Goal: Find specific page/section: Find specific page/section

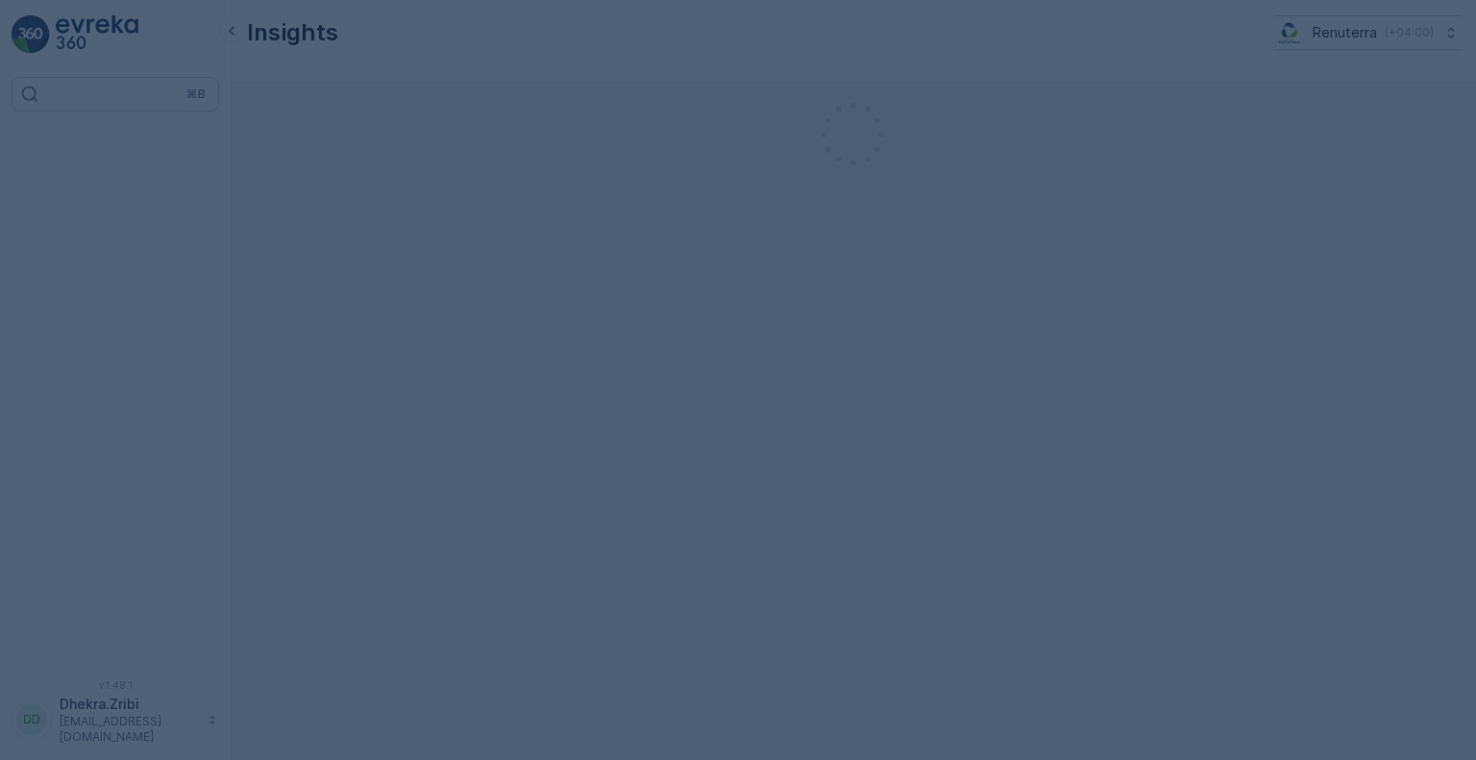
scroll to position [9530, 0]
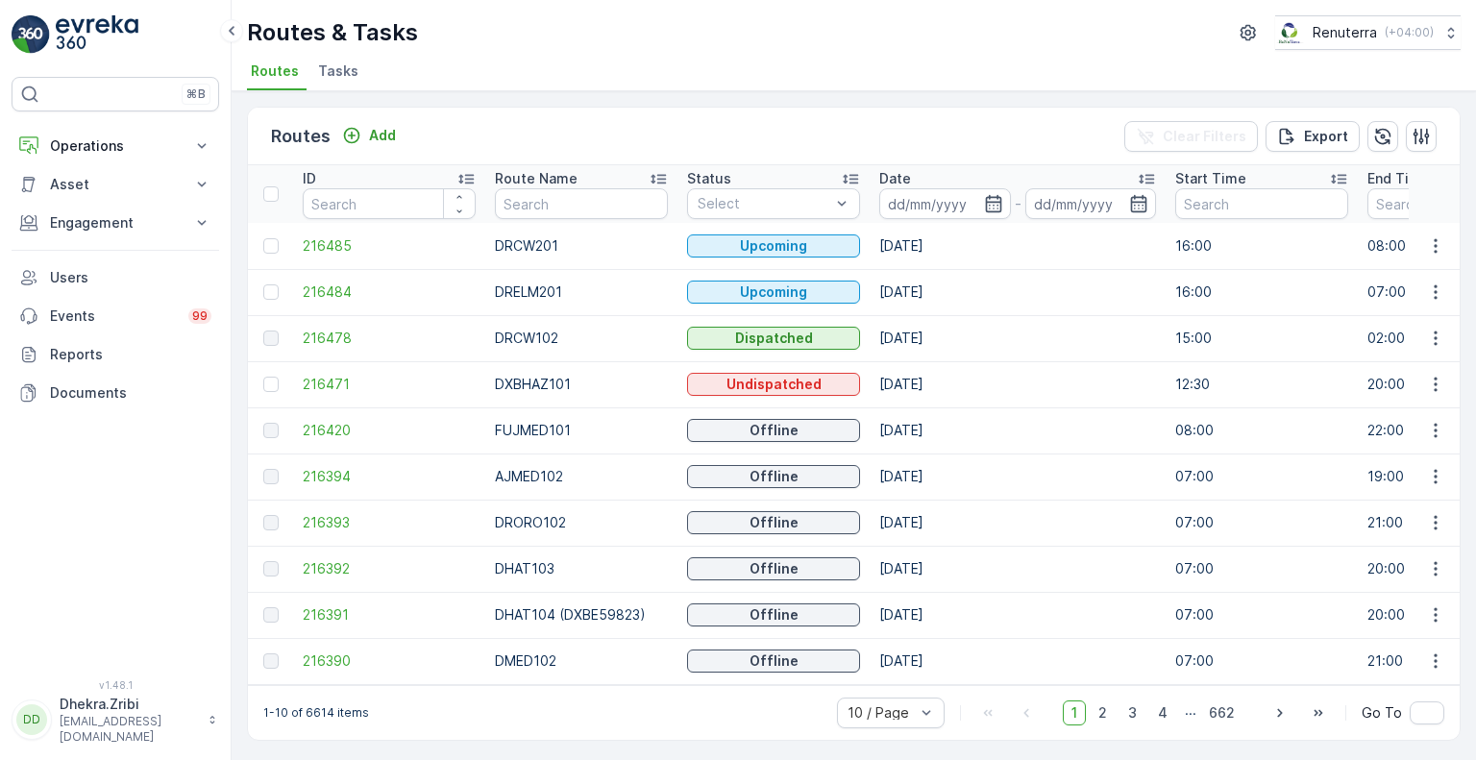
scroll to position [9530, 0]
click at [126, 146] on p "Operations" at bounding box center [115, 145] width 131 height 19
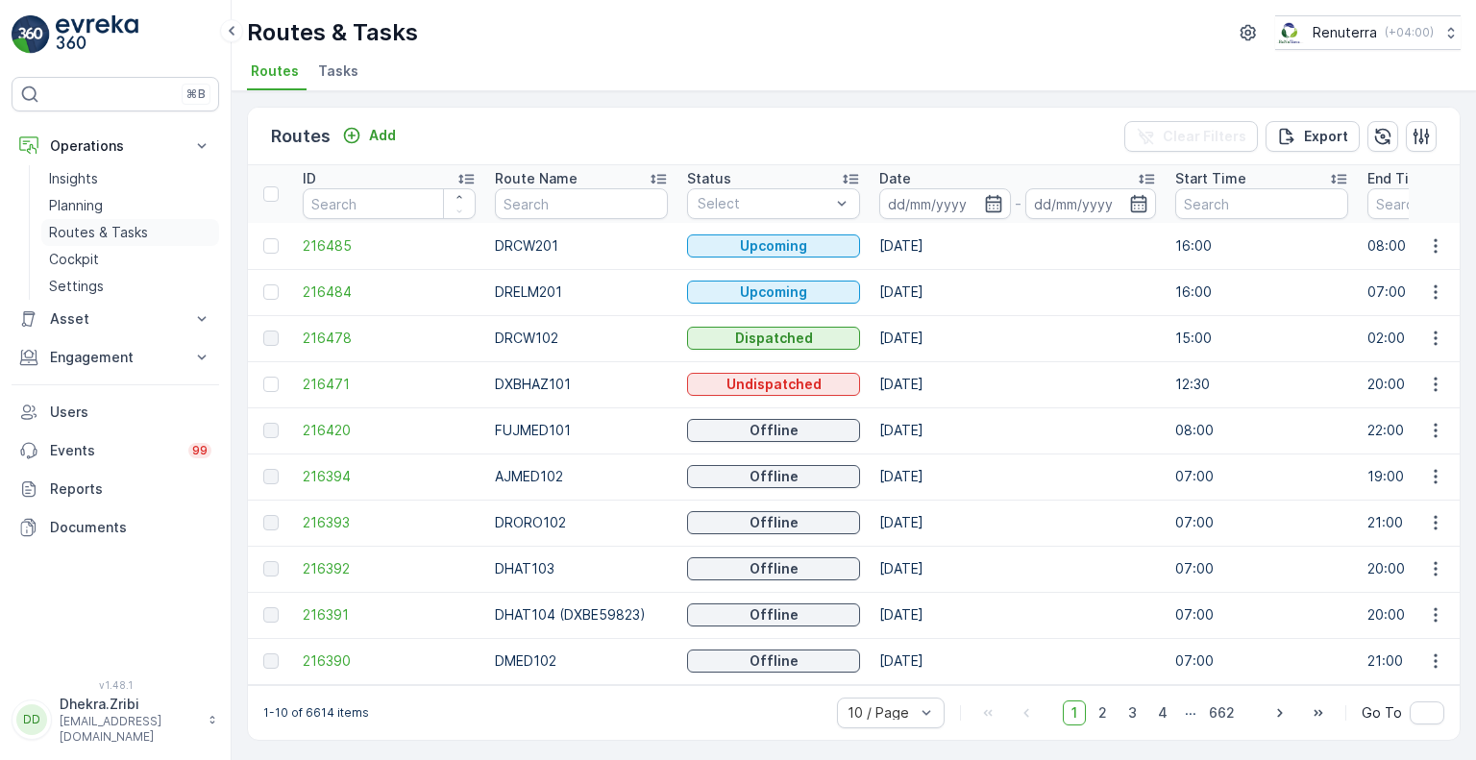
click at [116, 236] on p "Routes & Tasks" at bounding box center [98, 232] width 99 height 19
